Goal: Information Seeking & Learning: Learn about a topic

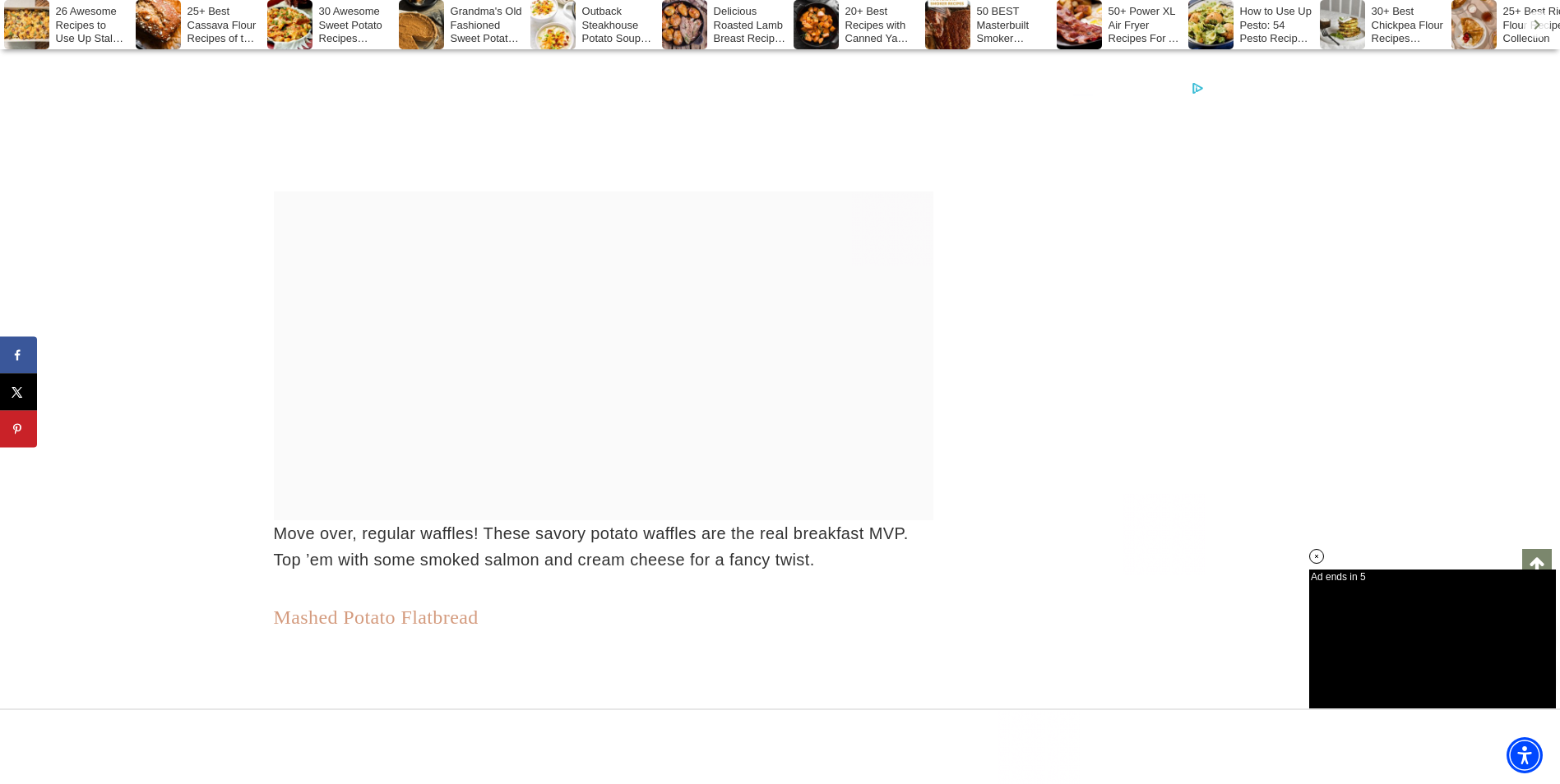
scroll to position [14789, 0]
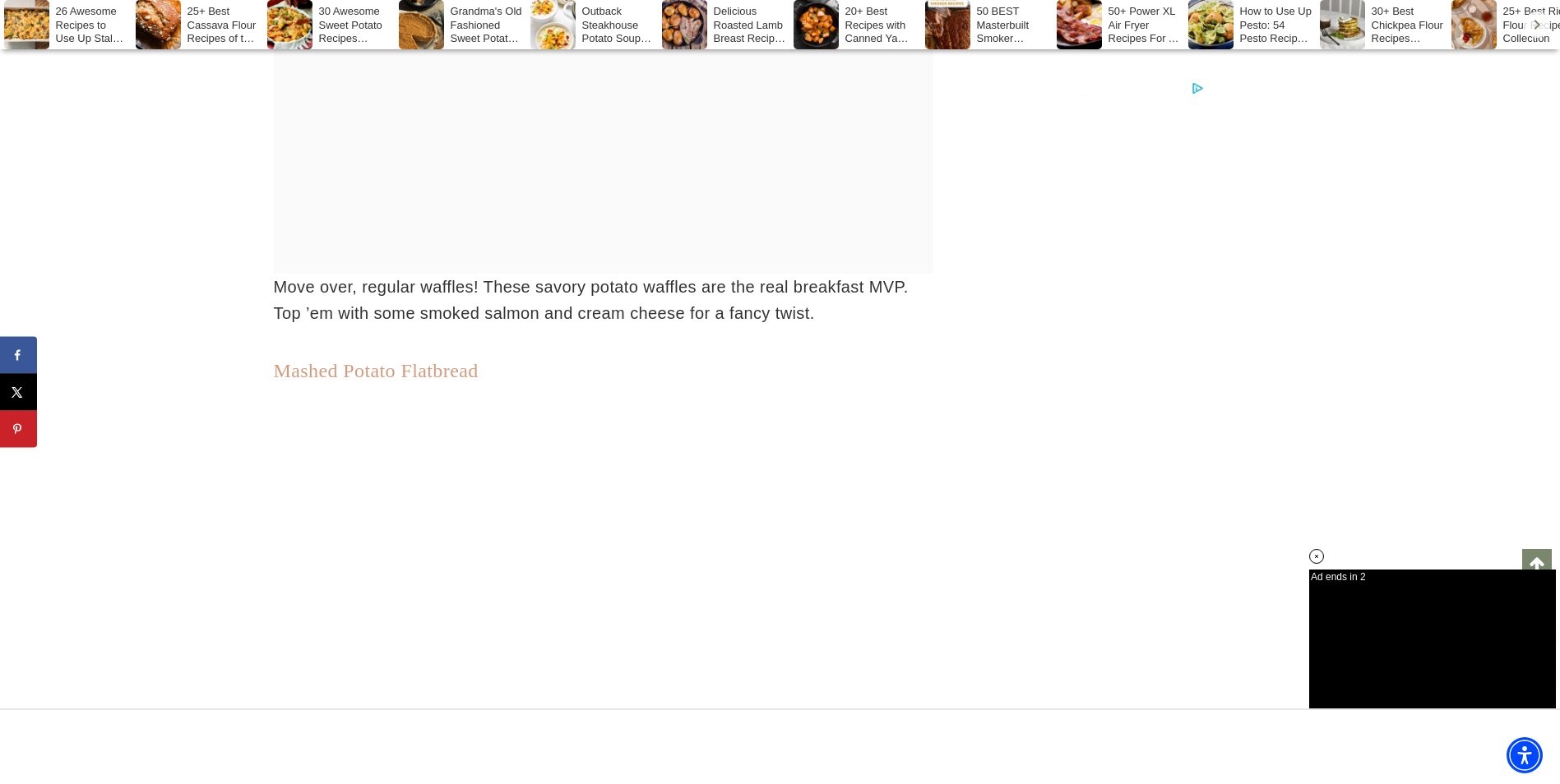
click at [446, 366] on link "Mashed Potato Flatbread" at bounding box center [376, 371] width 204 height 22
